Goal: Task Accomplishment & Management: Use online tool/utility

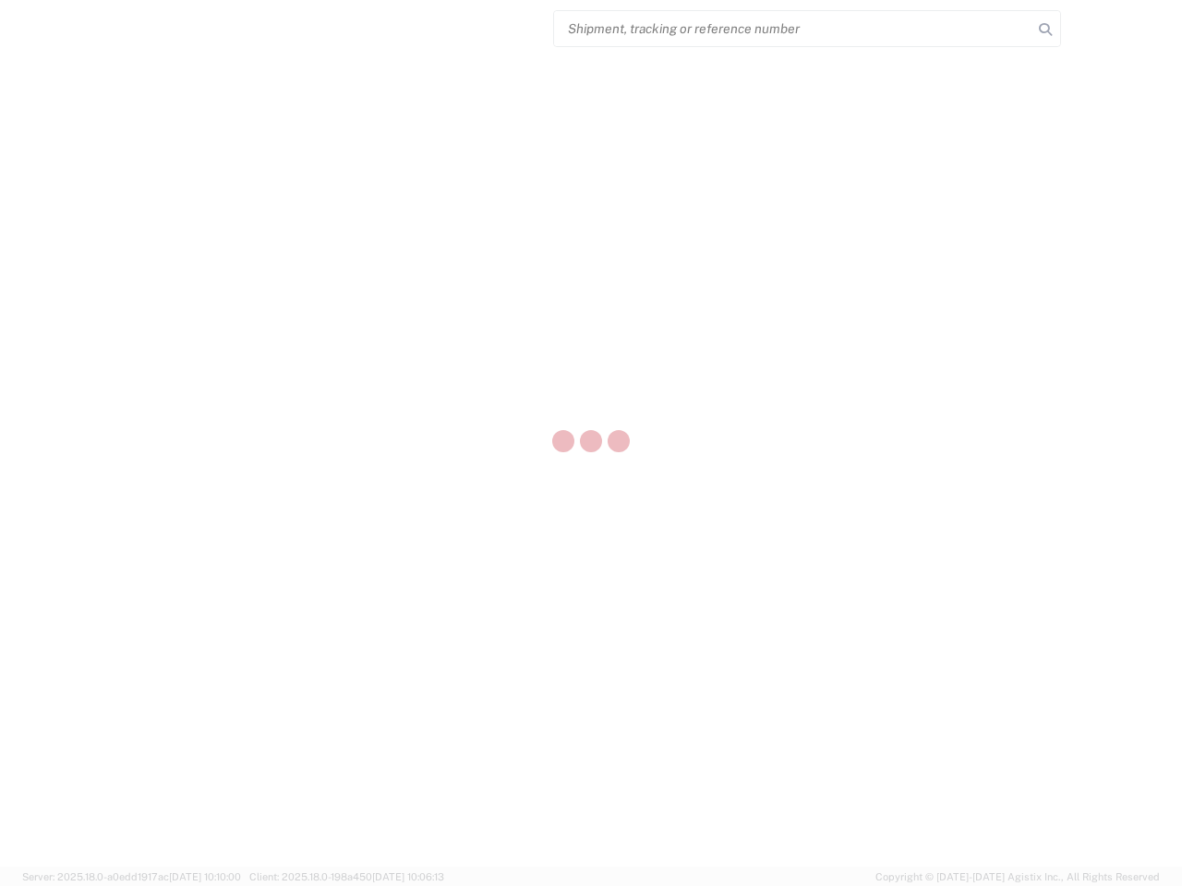
select select "US"
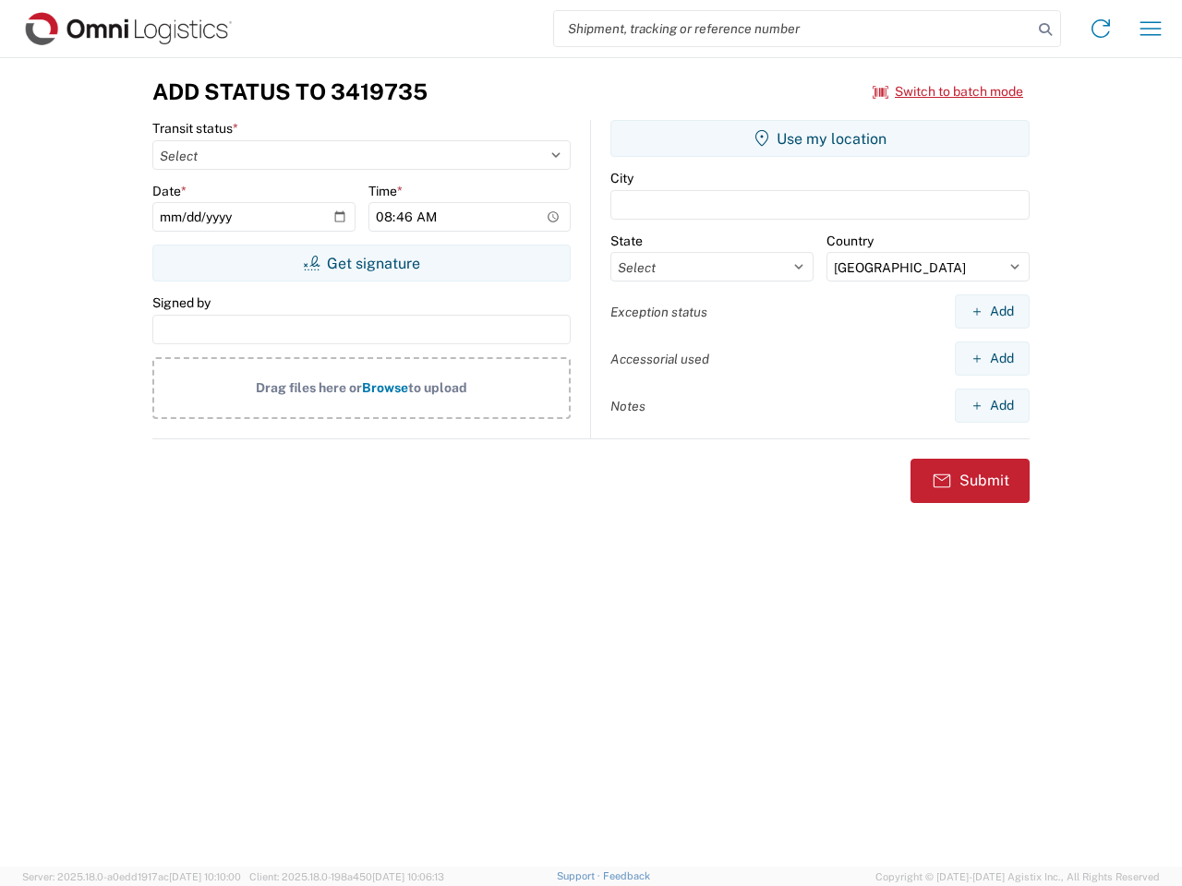
click at [793, 29] on input "search" at bounding box center [793, 28] width 478 height 35
click at [1045, 30] on icon at bounding box center [1045, 30] width 26 height 26
click at [1101, 29] on icon at bounding box center [1101, 29] width 30 height 30
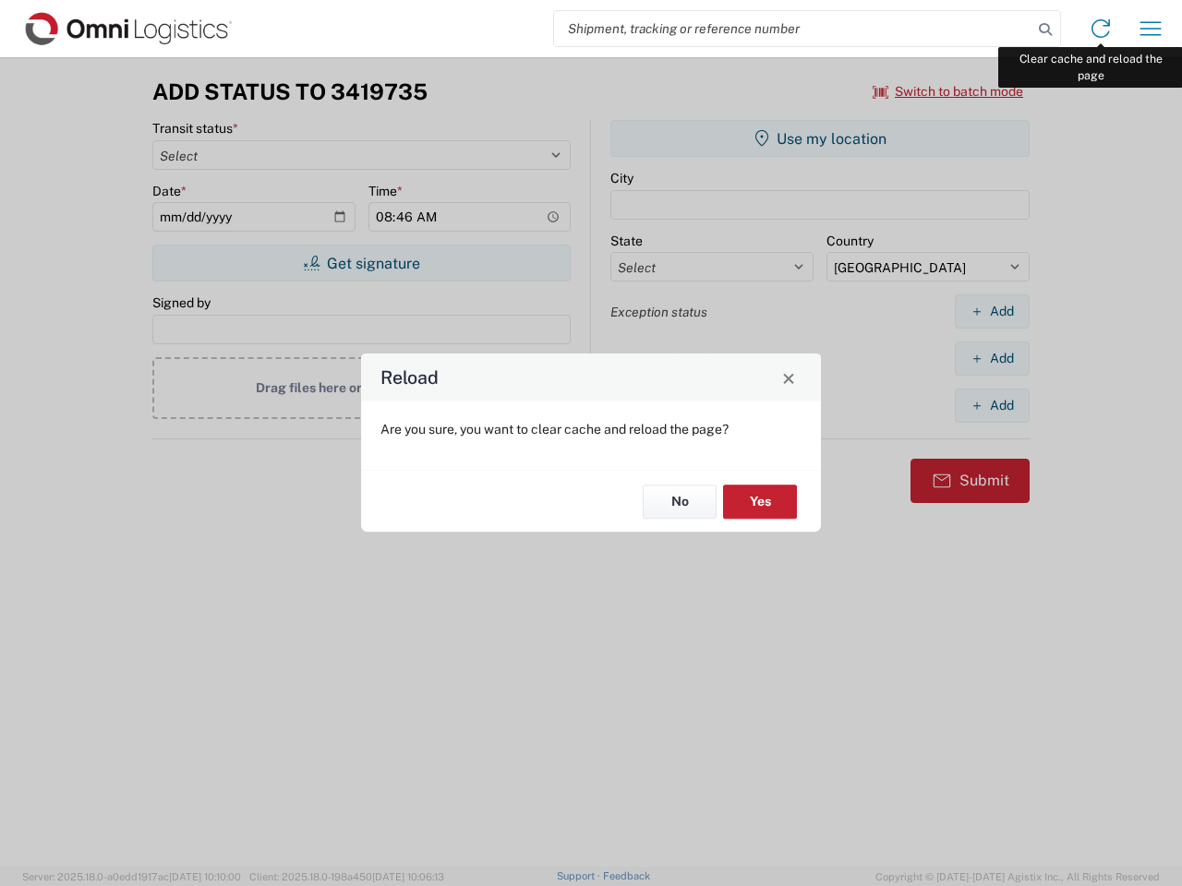
click at [1150, 29] on div "Reload Are you sure, you want to clear cache and reload the page? No Yes" at bounding box center [591, 443] width 1182 height 886
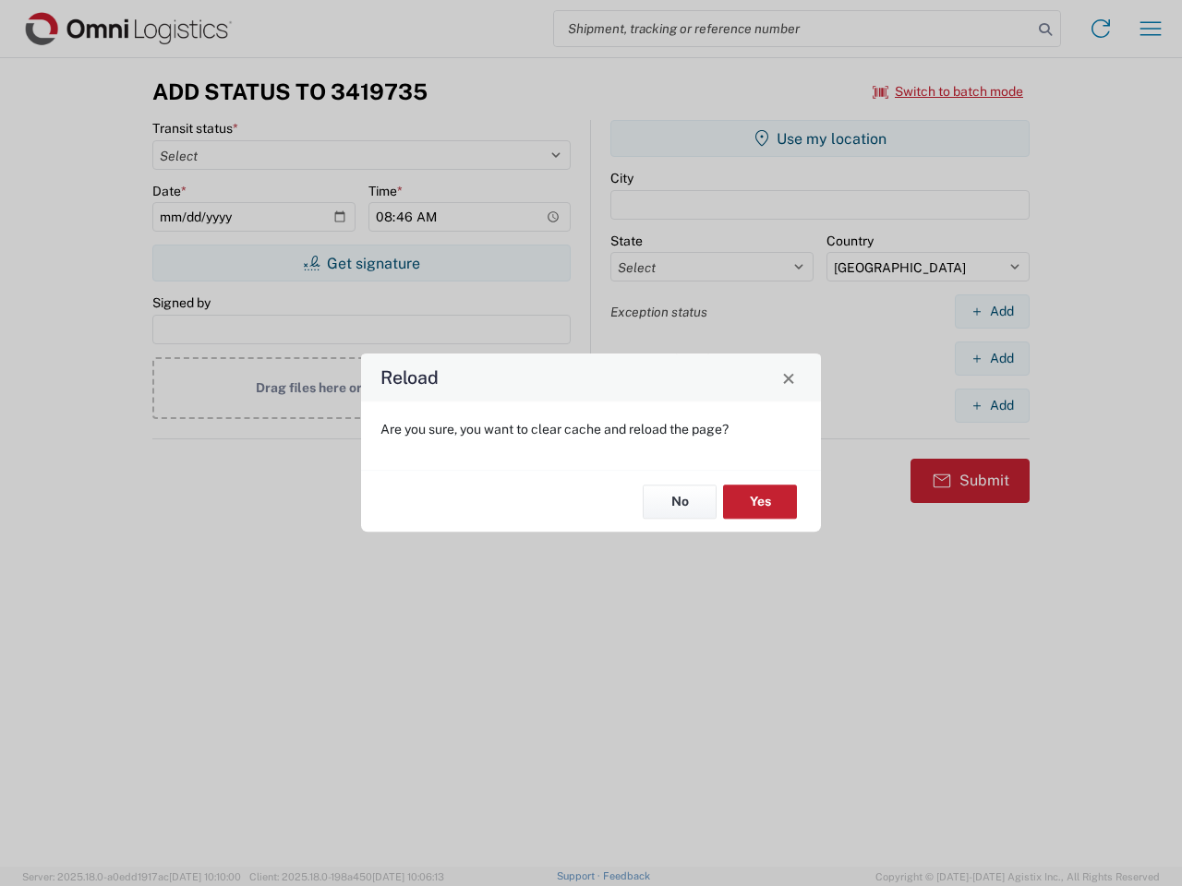
click at [948, 91] on div "Reload Are you sure, you want to clear cache and reload the page? No Yes" at bounding box center [591, 443] width 1182 height 886
click at [361, 263] on div "Reload Are you sure, you want to clear cache and reload the page? No Yes" at bounding box center [591, 443] width 1182 height 886
click at [820, 138] on div "Reload Are you sure, you want to clear cache and reload the page? No Yes" at bounding box center [591, 443] width 1182 height 886
click at [992, 311] on div "Reload Are you sure, you want to clear cache and reload the page? No Yes" at bounding box center [591, 443] width 1182 height 886
click at [992, 358] on div "Reload Are you sure, you want to clear cache and reload the page? No Yes" at bounding box center [591, 443] width 1182 height 886
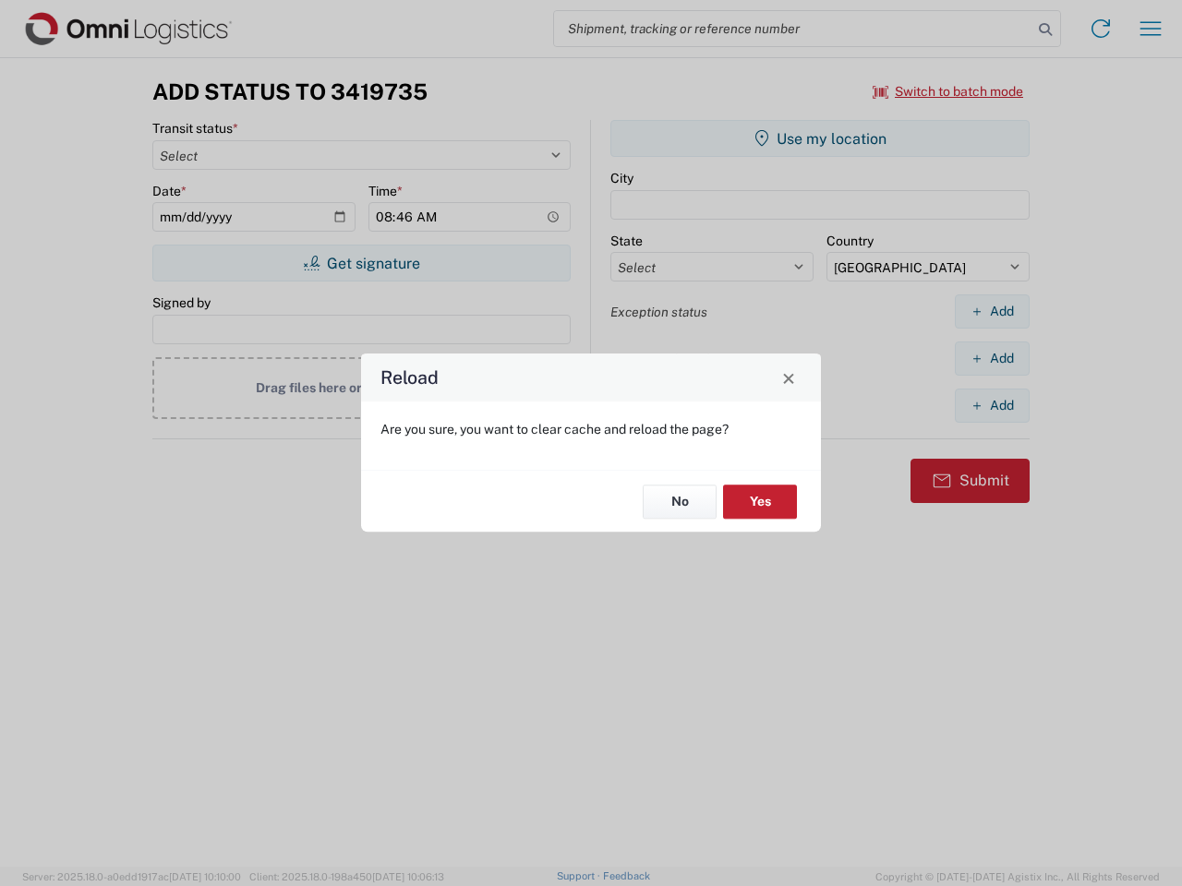
click at [992, 405] on div "Reload Are you sure, you want to clear cache and reload the page? No Yes" at bounding box center [591, 443] width 1182 height 886
